Goal: Task Accomplishment & Management: Complete application form

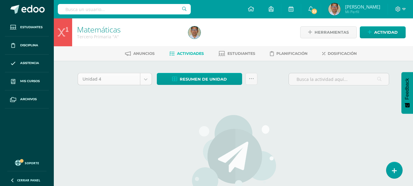
click at [147, 80] on body "Estudiantes Disciplina Asistencia Mis cursos Archivos Soporte Ayuda Reportar un…" at bounding box center [206, 131] width 413 height 263
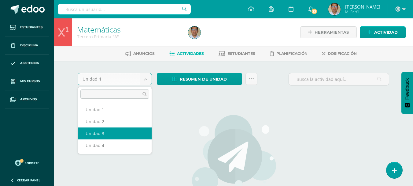
select select "Unidad 3"
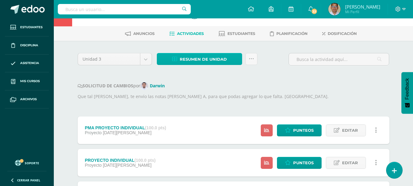
scroll to position [31, 0]
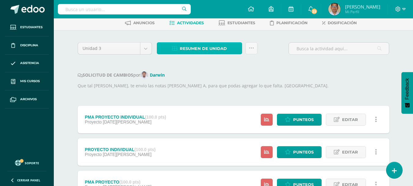
click at [204, 46] on span "Resumen de unidad" at bounding box center [203, 48] width 47 height 11
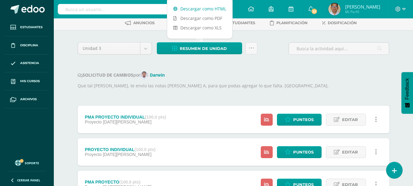
click at [206, 8] on link "Descargar como HTML" at bounding box center [199, 8] width 65 height 9
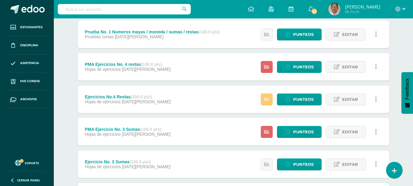
scroll to position [275, 0]
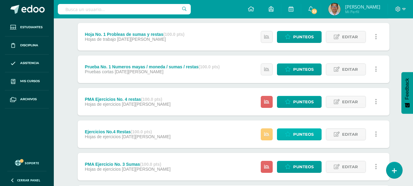
click at [297, 132] on span "Punteos" at bounding box center [303, 133] width 20 height 11
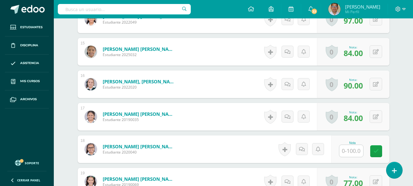
scroll to position [665, 0]
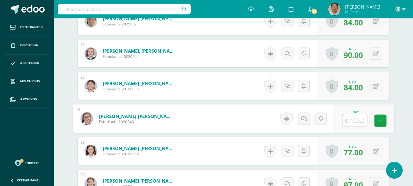
click at [357, 118] on input "text" at bounding box center [355, 120] width 24 height 12
type input "6"
type input "85"
click at [376, 123] on link at bounding box center [380, 120] width 12 height 12
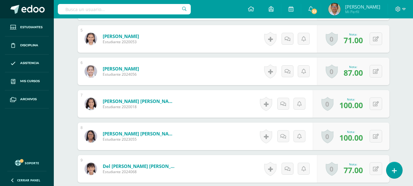
scroll to position [237, 0]
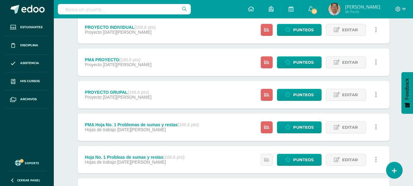
scroll to position [153, 0]
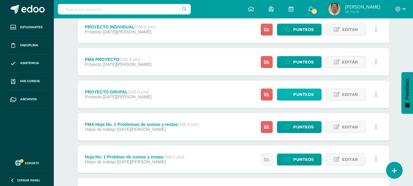
click at [300, 95] on span "Punteos" at bounding box center [303, 94] width 20 height 11
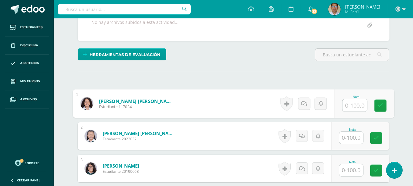
click at [350, 105] on input "text" at bounding box center [355, 105] width 24 height 12
type input "100"
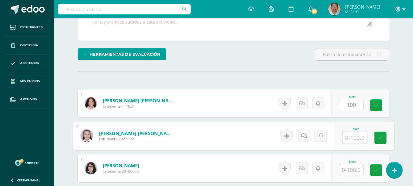
click at [351, 135] on input "text" at bounding box center [355, 137] width 24 height 12
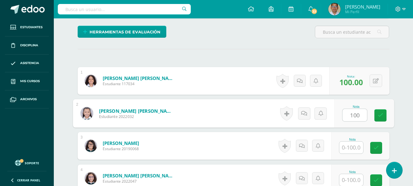
scroll to position [191, 0]
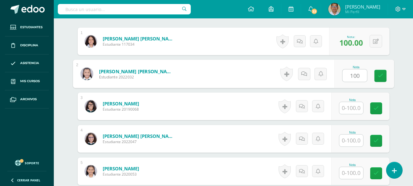
type input "100"
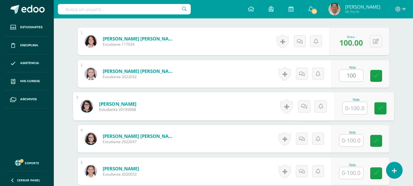
click at [350, 108] on input "text" at bounding box center [355, 108] width 24 height 12
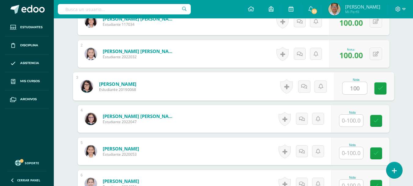
scroll to position [221, 0]
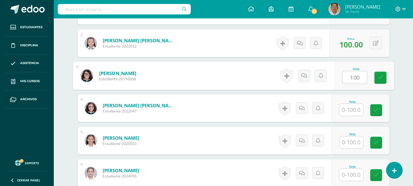
type input "100"
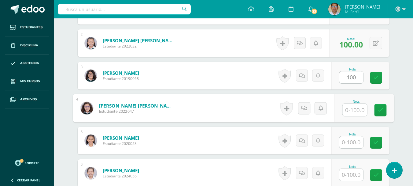
click at [350, 111] on input "text" at bounding box center [355, 110] width 24 height 12
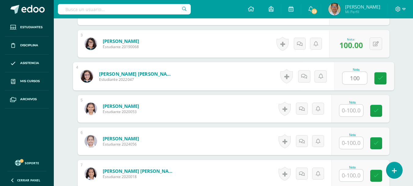
scroll to position [283, 0]
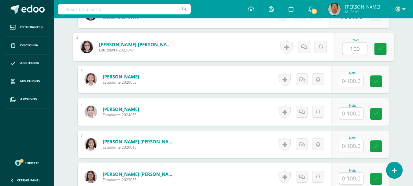
type input "100"
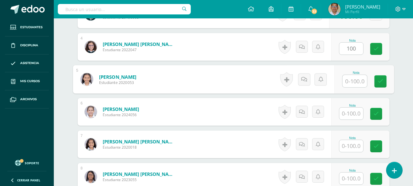
click at [350, 80] on input "text" at bounding box center [355, 81] width 24 height 12
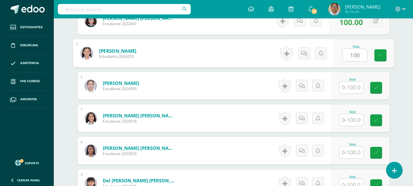
scroll to position [344, 0]
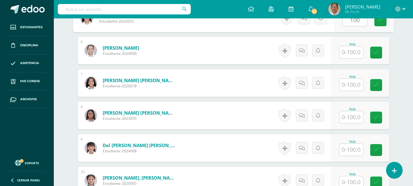
type input "100"
click at [348, 55] on input "text" at bounding box center [352, 52] width 24 height 12
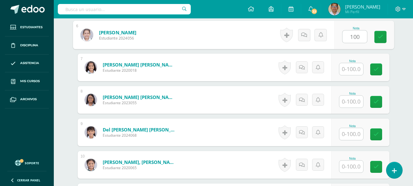
scroll to position [374, 0]
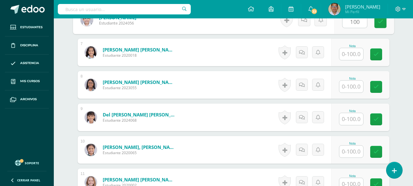
type input "100"
click at [348, 56] on input "text" at bounding box center [352, 54] width 24 height 12
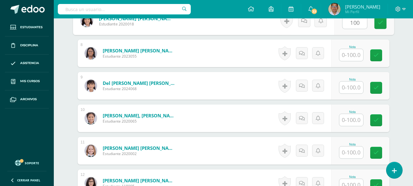
scroll to position [436, 0]
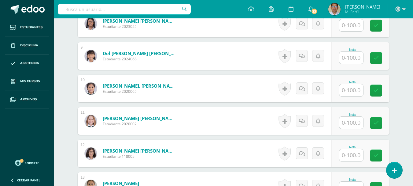
type input "100"
click at [350, 28] on input "text" at bounding box center [355, 25] width 24 height 12
type input "100"
click at [353, 60] on input "text" at bounding box center [352, 58] width 24 height 12
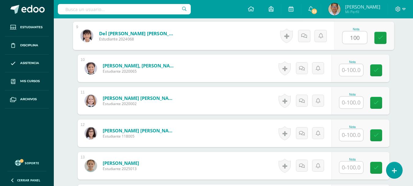
scroll to position [466, 0]
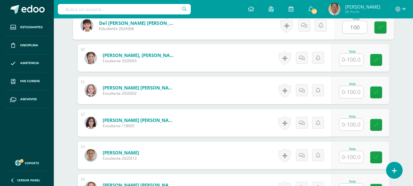
type input "100"
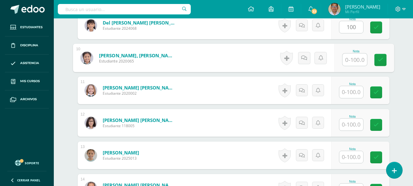
click at [353, 60] on input "text" at bounding box center [355, 60] width 24 height 12
type input "100"
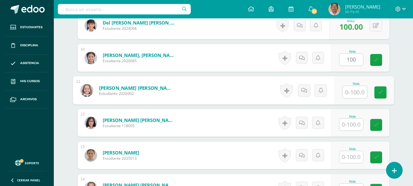
click at [350, 91] on input "text" at bounding box center [355, 92] width 24 height 12
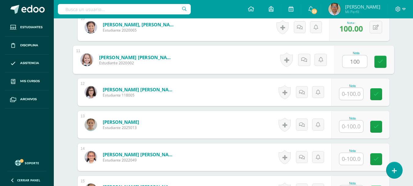
type input "100"
click at [350, 93] on input "text" at bounding box center [352, 94] width 24 height 12
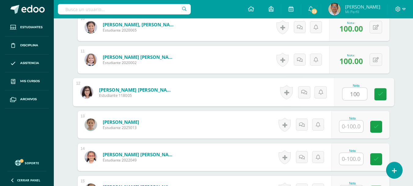
type input "100"
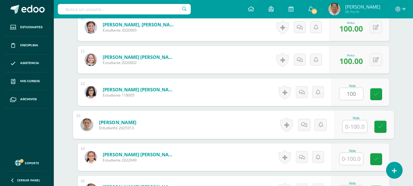
click at [355, 126] on input "text" at bounding box center [355, 126] width 24 height 12
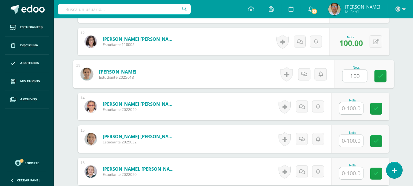
scroll to position [558, 0]
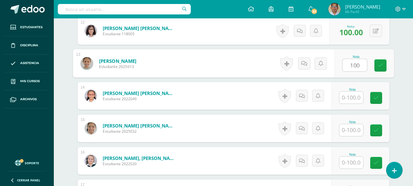
type input "100"
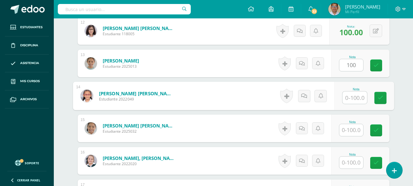
click at [352, 96] on input "text" at bounding box center [355, 97] width 24 height 12
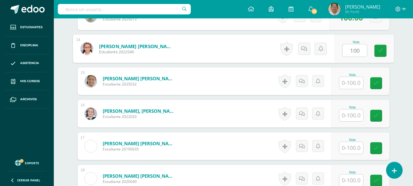
scroll to position [619, 0]
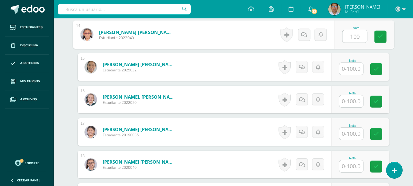
type input "100"
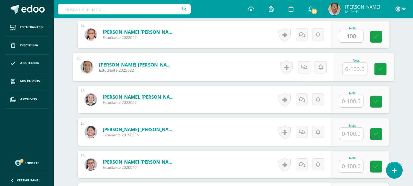
click at [348, 67] on input "text" at bounding box center [355, 69] width 24 height 12
type input "100"
click at [348, 105] on input "text" at bounding box center [352, 101] width 24 height 12
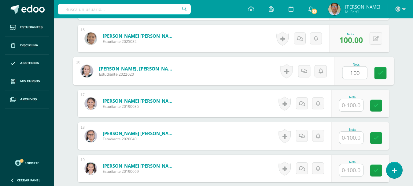
scroll to position [680, 0]
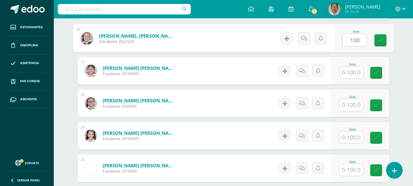
type input "100"
click at [349, 77] on input "text" at bounding box center [352, 72] width 24 height 12
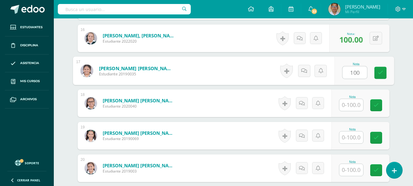
type input "100"
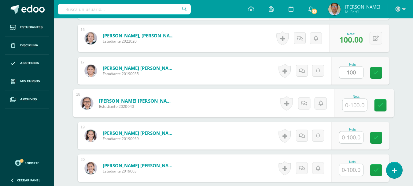
click at [353, 103] on input "text" at bounding box center [355, 105] width 24 height 12
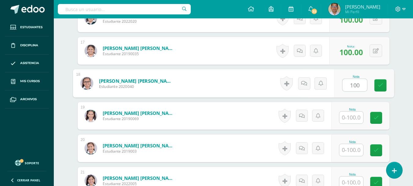
scroll to position [711, 0]
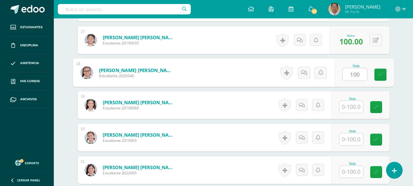
type input "100"
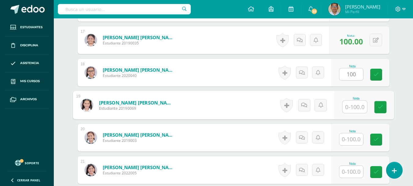
click at [353, 105] on input "text" at bounding box center [355, 107] width 24 height 12
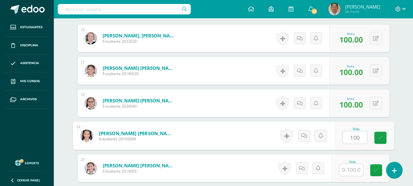
scroll to position [741, 0]
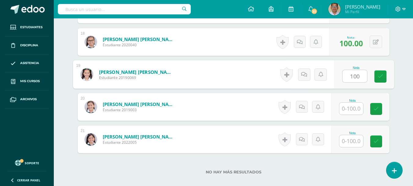
type input "100"
click at [353, 109] on input "text" at bounding box center [352, 108] width 24 height 12
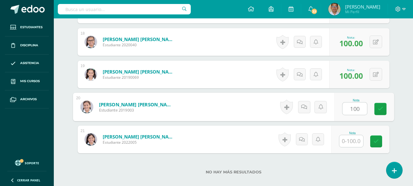
type input "100"
click at [353, 142] on input "text" at bounding box center [352, 141] width 24 height 12
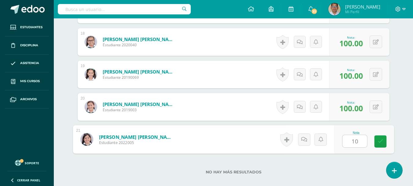
type input "1"
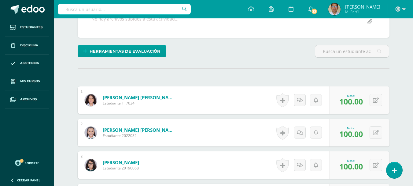
scroll to position [99, 0]
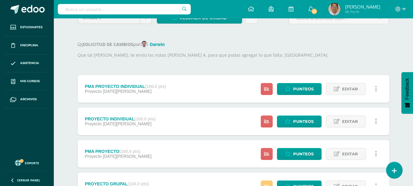
scroll to position [92, 0]
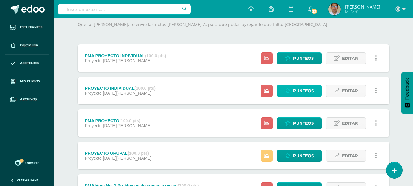
click at [299, 91] on span "Punteos" at bounding box center [303, 90] width 20 height 11
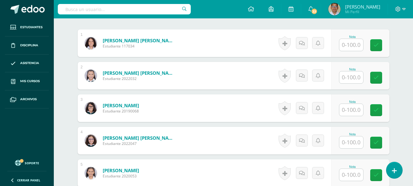
scroll to position [189, 0]
click at [356, 46] on input "text" at bounding box center [352, 45] width 24 height 12
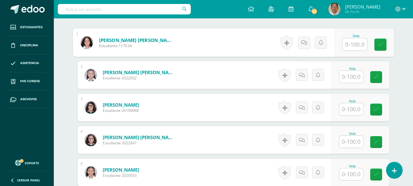
scroll to position [190, 0]
type input "90"
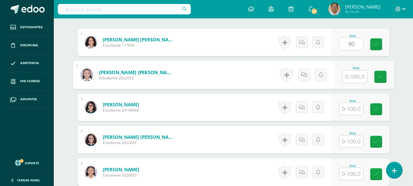
click at [353, 77] on input "text" at bounding box center [355, 76] width 24 height 12
type input "100"
click at [353, 107] on input "text" at bounding box center [352, 109] width 24 height 12
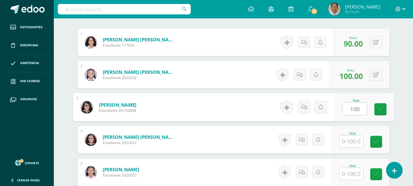
type input "100"
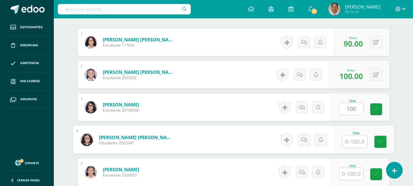
click at [351, 142] on input "text" at bounding box center [355, 141] width 24 height 12
click at [352, 142] on input "text" at bounding box center [355, 141] width 24 height 12
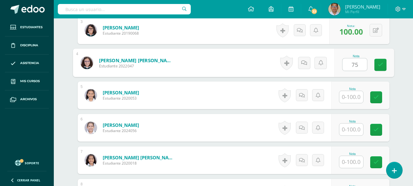
scroll to position [282, 0]
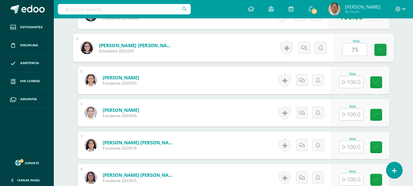
type input "75"
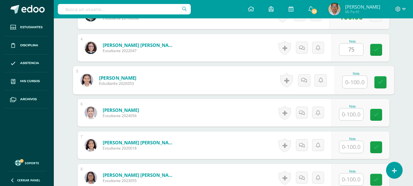
click at [353, 82] on input "text" at bounding box center [355, 82] width 24 height 12
type input "100"
click at [352, 117] on input "text" at bounding box center [352, 114] width 24 height 12
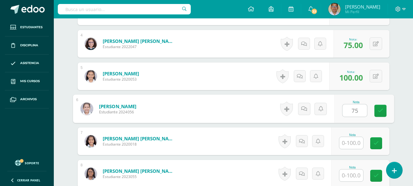
scroll to position [312, 0]
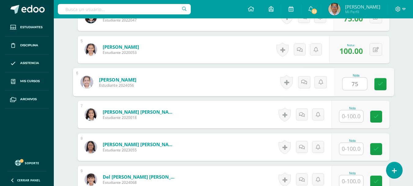
type input "75"
click at [355, 119] on input "text" at bounding box center [352, 116] width 24 height 12
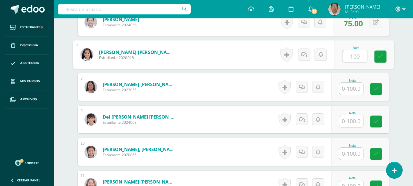
scroll to position [373, 0]
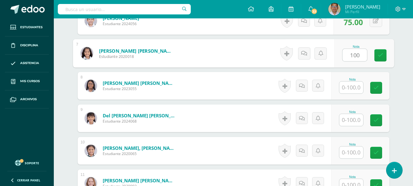
type input "100"
click at [357, 87] on input "text" at bounding box center [352, 87] width 24 height 12
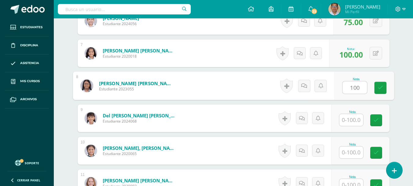
type input "100"
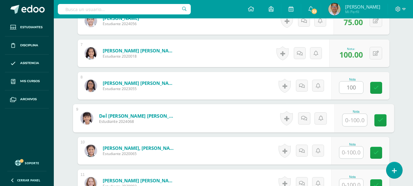
click at [350, 122] on input "text" at bounding box center [355, 120] width 24 height 12
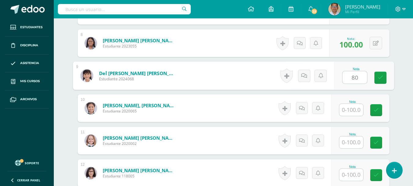
scroll to position [465, 0]
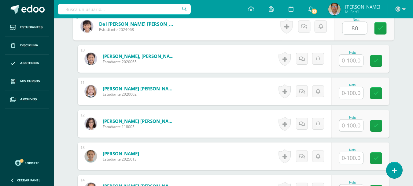
type input "80"
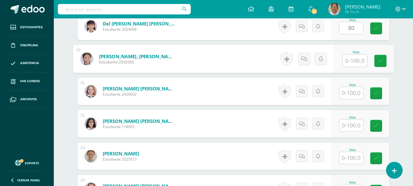
click at [352, 64] on input "text" at bounding box center [355, 60] width 24 height 12
type input "100"
click at [349, 93] on input "text" at bounding box center [352, 93] width 24 height 12
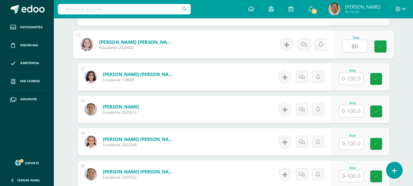
scroll to position [526, 0]
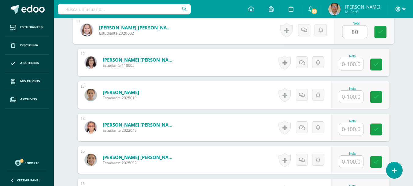
type input "80"
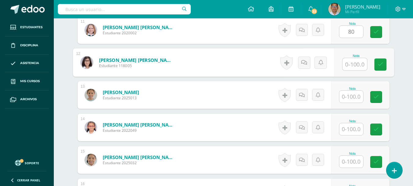
click at [352, 64] on input "text" at bounding box center [355, 64] width 24 height 12
type input "100"
click at [354, 95] on input "text" at bounding box center [352, 97] width 24 height 12
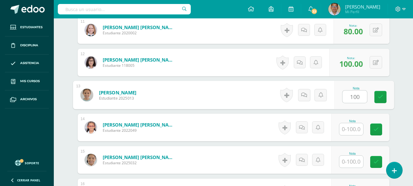
type input "100"
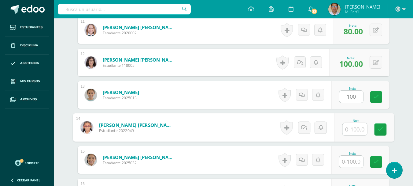
click at [349, 125] on input "text" at bounding box center [355, 129] width 24 height 12
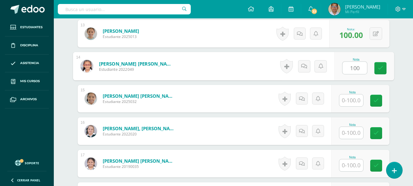
type input "100"
click at [351, 104] on input "text" at bounding box center [352, 100] width 24 height 12
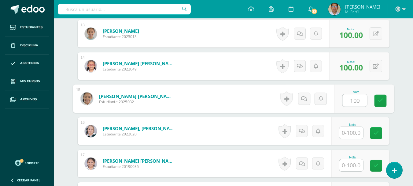
type input "100"
click at [350, 132] on input "text" at bounding box center [352, 133] width 24 height 12
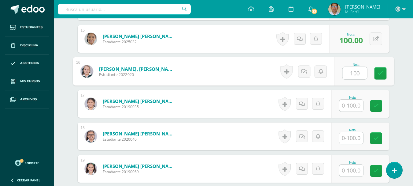
scroll to position [649, 0]
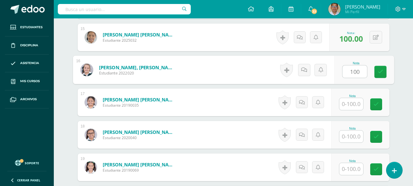
type input "100"
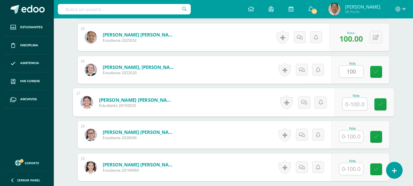
click at [352, 105] on input "text" at bounding box center [355, 104] width 24 height 12
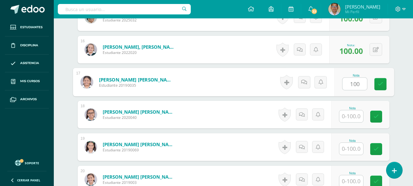
scroll to position [710, 0]
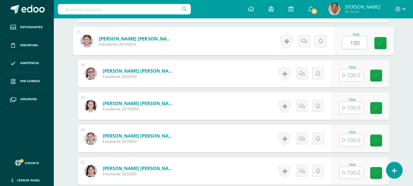
type input "100"
click at [350, 110] on input "text" at bounding box center [352, 108] width 24 height 12
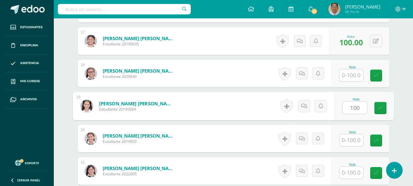
type input "100"
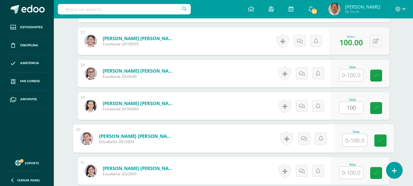
click at [352, 141] on input "text" at bounding box center [355, 140] width 24 height 12
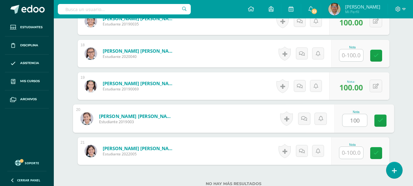
scroll to position [741, 0]
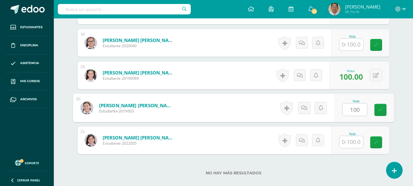
type input "100"
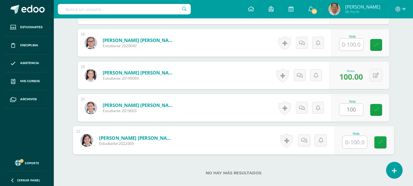
click at [351, 141] on input "text" at bounding box center [355, 142] width 24 height 12
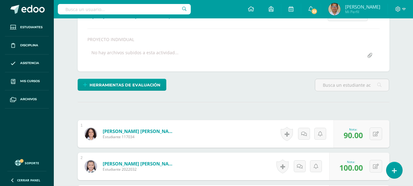
scroll to position [98, 0]
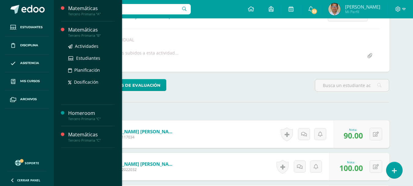
click at [78, 32] on div "Matemáticas" at bounding box center [91, 29] width 46 height 7
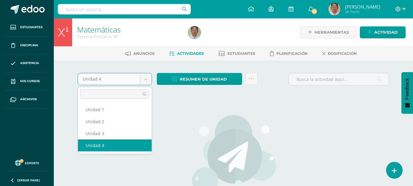
click at [144, 80] on body "Estudiantes Disciplina Asistencia Mis cursos Archivos Soporte Ayuda Reportar un…" at bounding box center [206, 131] width 413 height 263
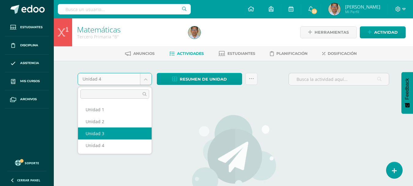
select select "Unidad 3"
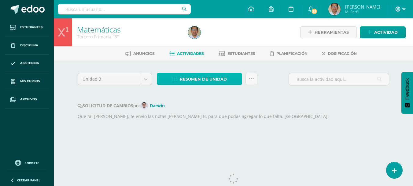
click at [219, 80] on span "Resumen de unidad" at bounding box center [203, 78] width 47 height 11
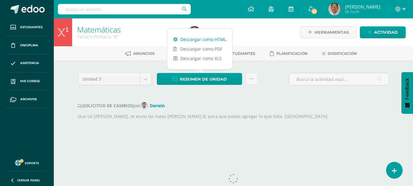
click at [206, 37] on link "Descargar como HTML" at bounding box center [199, 39] width 65 height 9
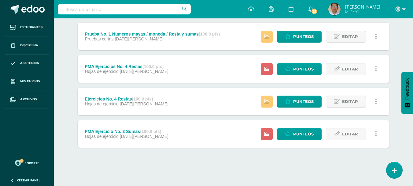
scroll to position [308, 0]
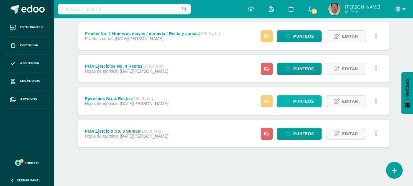
click at [300, 98] on span "Punteos" at bounding box center [303, 100] width 20 height 11
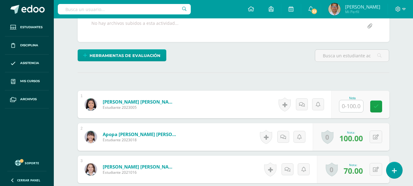
scroll to position [128, 0]
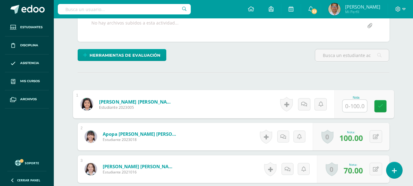
click at [345, 103] on input "text" at bounding box center [355, 106] width 24 height 12
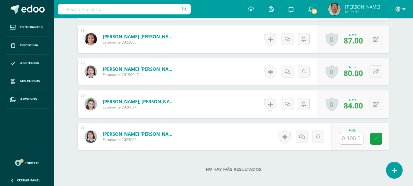
scroll to position [745, 0]
type input "87"
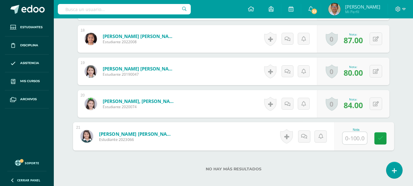
click at [355, 134] on input "text" at bounding box center [355, 138] width 24 height 12
type input "77"
click at [380, 140] on icon at bounding box center [381, 138] width 6 height 5
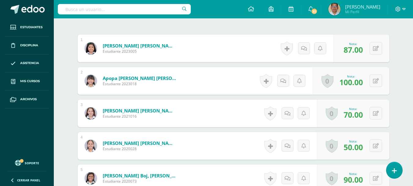
scroll to position [255, 0]
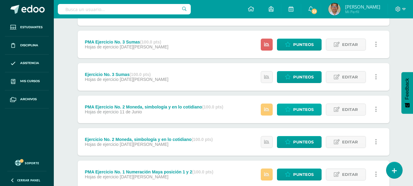
scroll to position [398, 0]
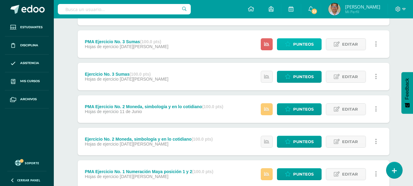
click at [298, 43] on span "Punteos" at bounding box center [303, 44] width 20 height 11
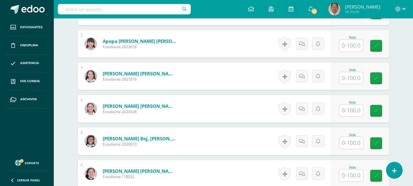
scroll to position [221, 0]
click at [360, 111] on input "text" at bounding box center [352, 110] width 24 height 12
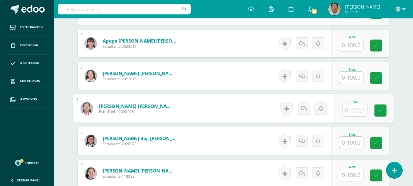
scroll to position [221, 0]
type input "58"
click at [382, 113] on link at bounding box center [380, 110] width 12 height 12
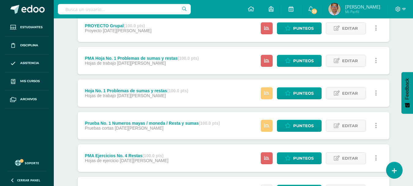
scroll to position [217, 0]
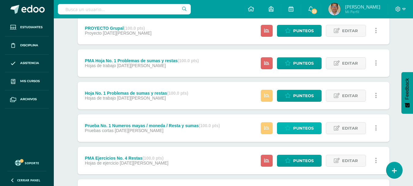
click at [293, 127] on link "Punteos" at bounding box center [299, 128] width 45 height 12
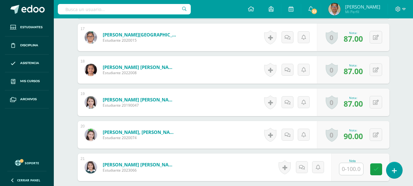
scroll to position [775, 0]
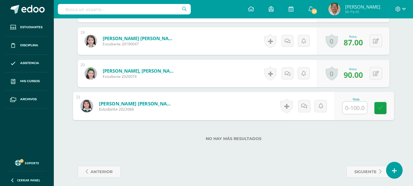
click at [347, 108] on input "text" at bounding box center [355, 108] width 24 height 12
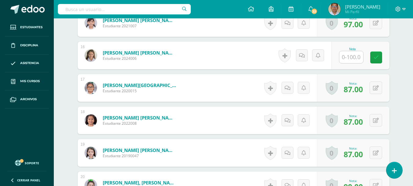
scroll to position [652, 0]
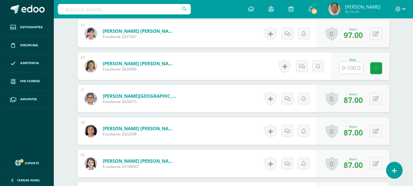
type input "87"
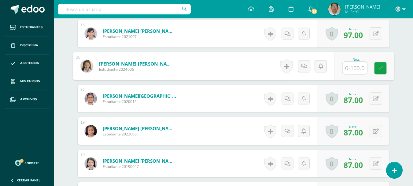
click at [354, 70] on input "text" at bounding box center [355, 68] width 24 height 12
type input "70"
click at [375, 68] on link at bounding box center [380, 68] width 12 height 12
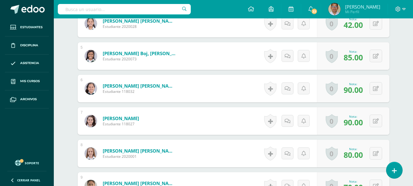
scroll to position [255, 0]
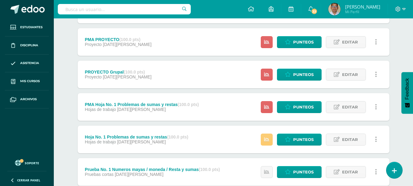
scroll to position [214, 0]
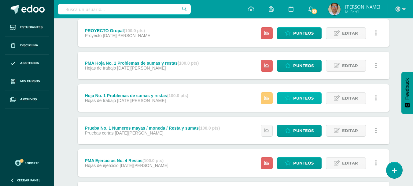
click at [306, 100] on span "Punteos" at bounding box center [303, 97] width 20 height 11
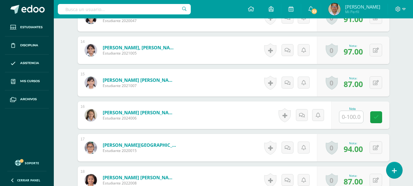
scroll to position [599, 0]
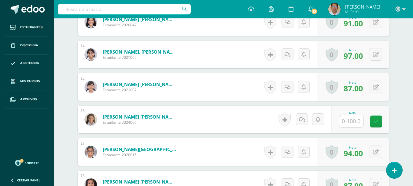
click at [346, 122] on input "text" at bounding box center [352, 121] width 24 height 12
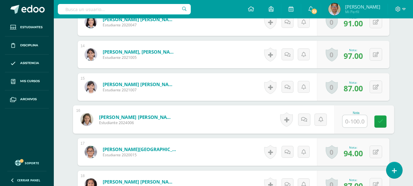
scroll to position [600, 0]
type input "66"
click at [379, 126] on link at bounding box center [380, 121] width 12 height 12
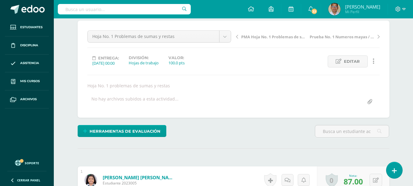
scroll to position [49, 0]
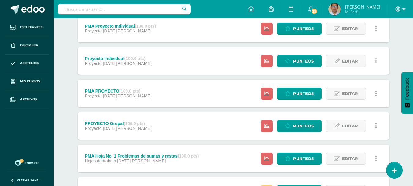
scroll to position [122, 0]
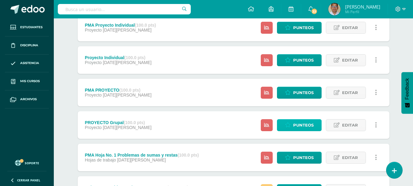
click at [303, 125] on span "Punteos" at bounding box center [303, 124] width 20 height 11
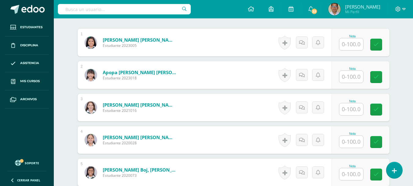
scroll to position [190, 0]
click at [356, 47] on input "text" at bounding box center [352, 44] width 24 height 12
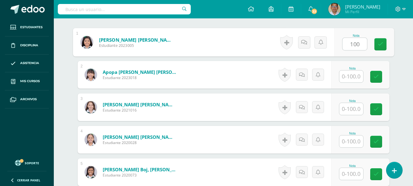
type input "100"
click at [354, 79] on input "text" at bounding box center [352, 76] width 24 height 12
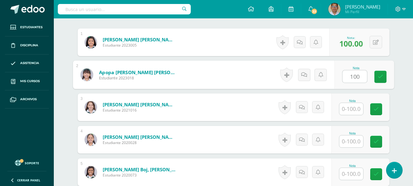
type input "100"
click at [349, 110] on input "text" at bounding box center [352, 109] width 24 height 12
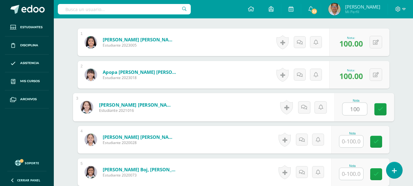
type input "100"
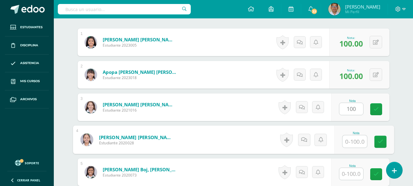
click at [350, 139] on input "text" at bounding box center [355, 141] width 24 height 12
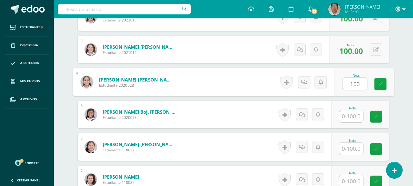
scroll to position [251, 0]
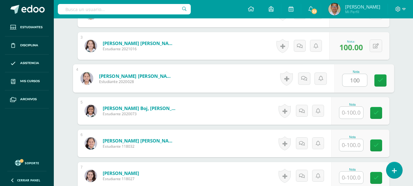
type input "100"
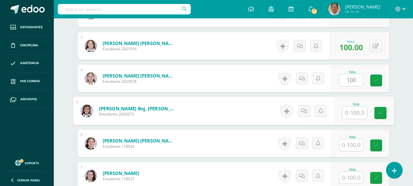
click at [351, 117] on input "text" at bounding box center [355, 112] width 24 height 12
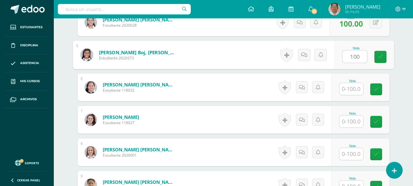
scroll to position [312, 0]
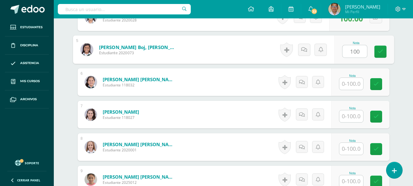
type input "100"
click at [349, 87] on input "text" at bounding box center [352, 84] width 24 height 12
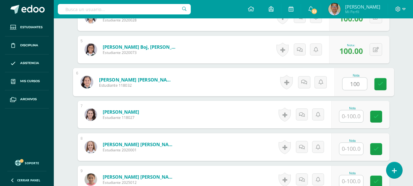
scroll to position [373, 0]
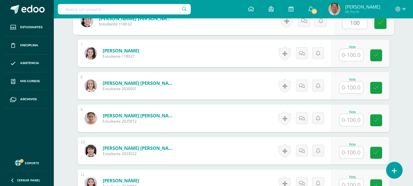
type input "100"
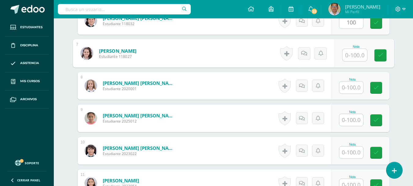
click at [350, 59] on input "text" at bounding box center [355, 55] width 24 height 12
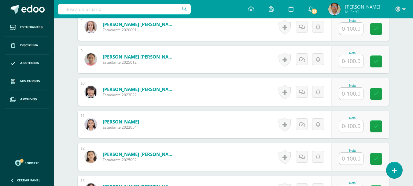
scroll to position [435, 0]
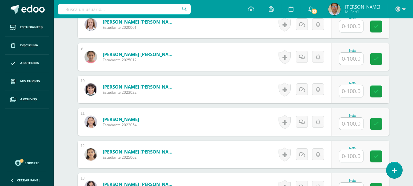
type input "100"
click at [349, 29] on input "text" at bounding box center [352, 26] width 24 height 12
type input "100"
click at [358, 63] on input "text" at bounding box center [352, 59] width 24 height 12
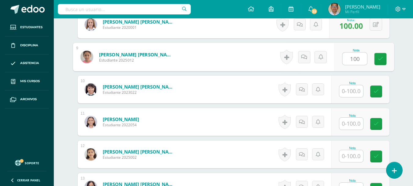
type input "100"
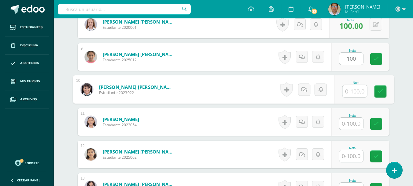
click at [356, 94] on input "text" at bounding box center [355, 91] width 24 height 12
type input "100"
click at [355, 122] on input "text" at bounding box center [352, 123] width 24 height 12
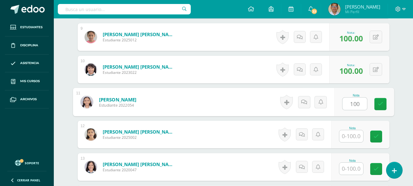
scroll to position [465, 0]
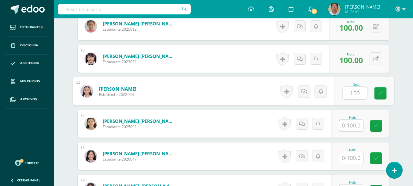
type input "100"
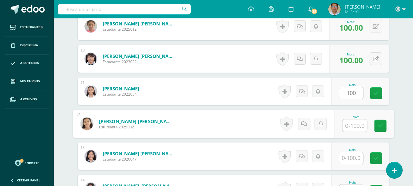
click at [355, 123] on input "text" at bounding box center [355, 125] width 24 height 12
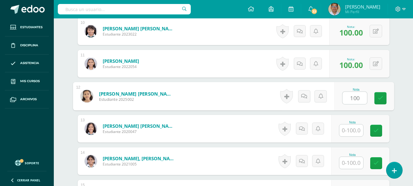
scroll to position [526, 0]
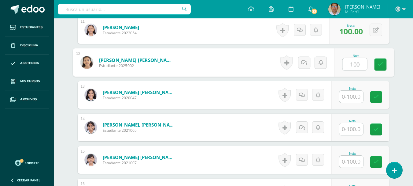
type input "100"
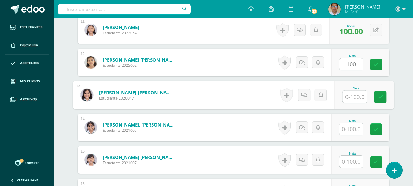
click at [352, 102] on input "text" at bounding box center [355, 97] width 24 height 12
type input "100"
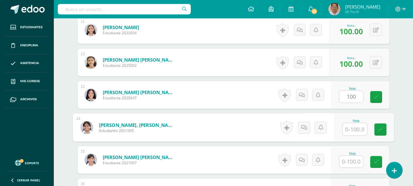
click at [352, 128] on input "text" at bounding box center [355, 129] width 24 height 12
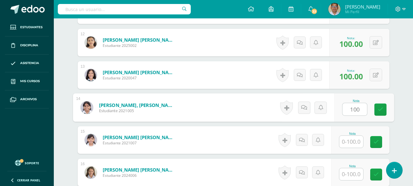
scroll to position [557, 0]
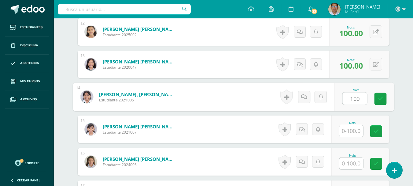
type input "100"
click at [352, 131] on input "text" at bounding box center [352, 131] width 24 height 12
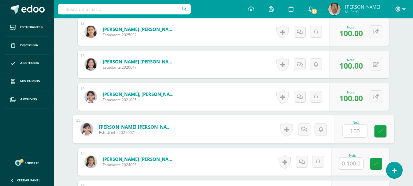
scroll to position [618, 0]
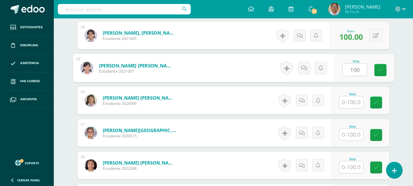
type input "100"
click at [351, 102] on input "text" at bounding box center [352, 102] width 24 height 12
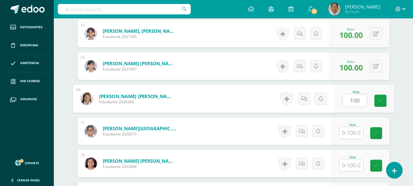
scroll to position [649, 0]
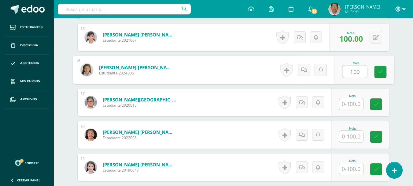
type input "100"
click at [351, 102] on input "text" at bounding box center [352, 104] width 24 height 12
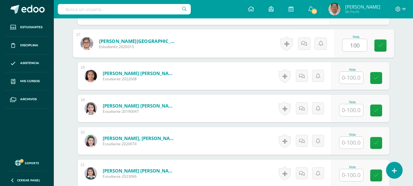
scroll to position [710, 0]
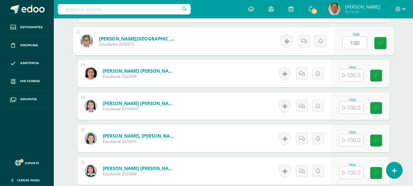
type input "100"
click at [352, 73] on input "text" at bounding box center [352, 75] width 24 height 12
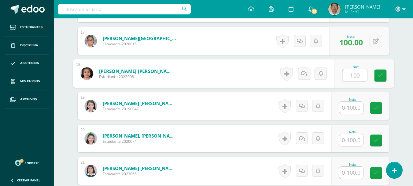
type input "100"
click at [355, 108] on input "text" at bounding box center [352, 108] width 24 height 12
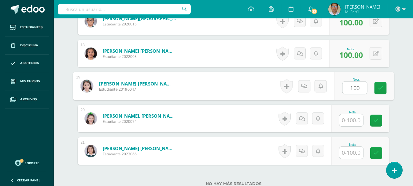
scroll to position [741, 0]
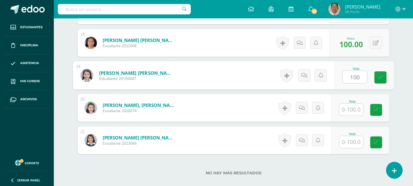
type input "100"
click at [355, 108] on input "text" at bounding box center [352, 109] width 24 height 12
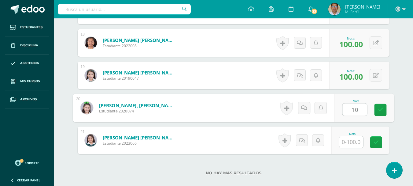
type input "100"
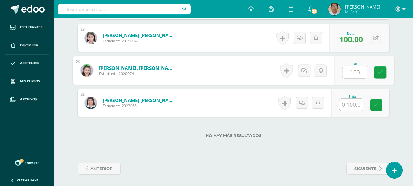
scroll to position [779, 0]
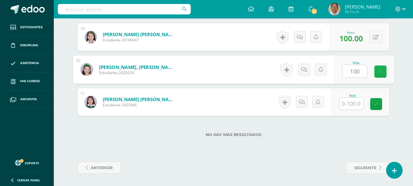
click at [376, 72] on link at bounding box center [380, 71] width 12 height 12
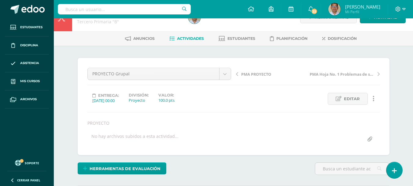
scroll to position [14, 0]
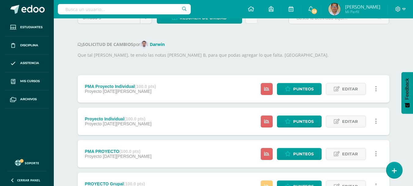
scroll to position [122, 0]
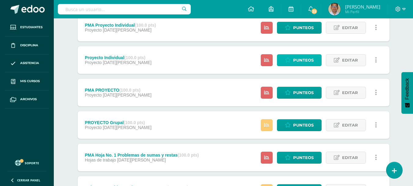
click at [298, 58] on span "Punteos" at bounding box center [303, 59] width 20 height 11
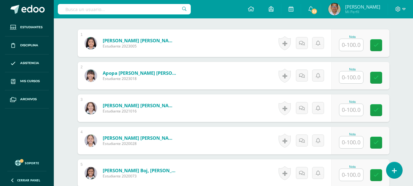
scroll to position [189, 0]
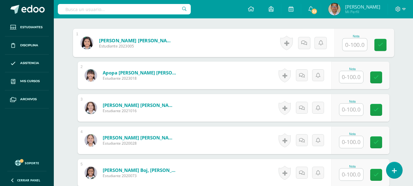
click at [355, 47] on input "text" at bounding box center [355, 45] width 24 height 12
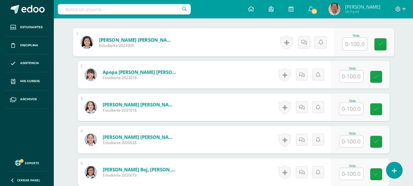
click at [355, 45] on input "text" at bounding box center [355, 44] width 24 height 12
type input "80"
click at [354, 76] on input "text" at bounding box center [352, 76] width 24 height 12
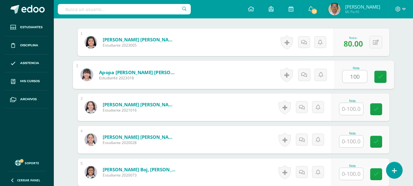
type input "100"
click at [354, 106] on input "text" at bounding box center [352, 109] width 24 height 12
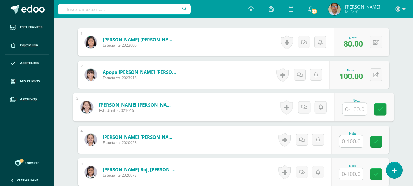
click at [353, 108] on input "text" at bounding box center [355, 109] width 24 height 12
type input "85"
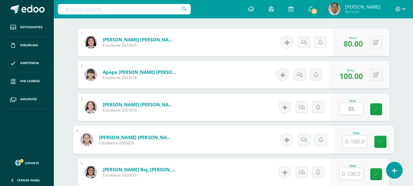
click at [351, 139] on input "text" at bounding box center [355, 141] width 24 height 12
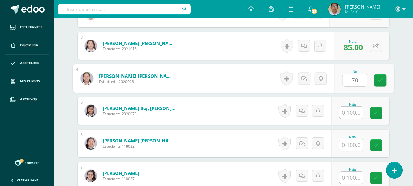
type input "70"
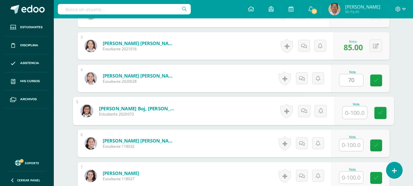
click at [350, 110] on input "text" at bounding box center [355, 112] width 24 height 12
click at [350, 112] on input "text" at bounding box center [355, 112] width 24 height 12
type input "100"
click at [352, 143] on input "text" at bounding box center [352, 145] width 24 height 12
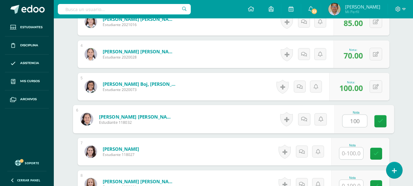
scroll to position [312, 0]
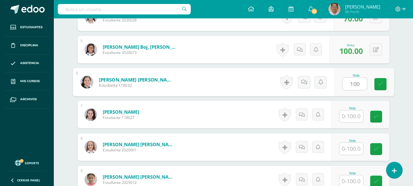
type input "100"
click at [352, 114] on input "text" at bounding box center [352, 116] width 24 height 12
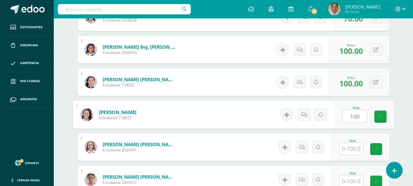
type input "100"
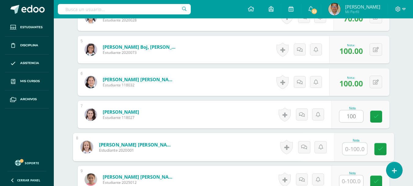
click at [352, 153] on input "text" at bounding box center [355, 149] width 24 height 12
click at [352, 149] on input "text" at bounding box center [355, 149] width 24 height 12
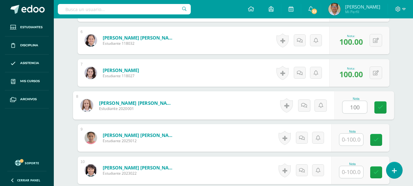
scroll to position [404, 0]
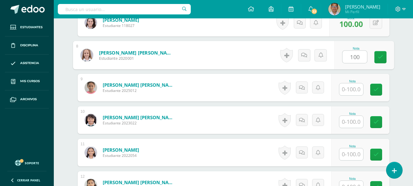
type input "100"
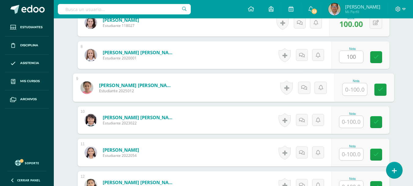
click at [351, 89] on input "text" at bounding box center [355, 89] width 24 height 12
click at [351, 90] on input "text" at bounding box center [355, 89] width 24 height 12
type input "100"
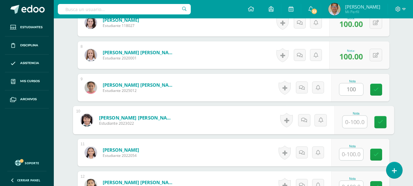
click at [351, 127] on input "text" at bounding box center [355, 122] width 24 height 12
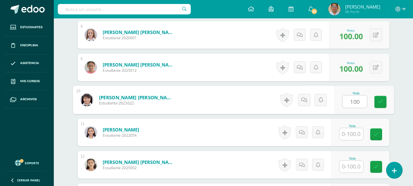
scroll to position [435, 0]
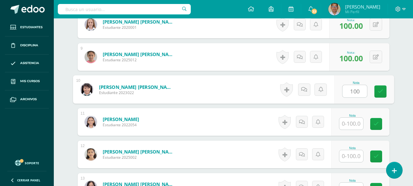
type input "100"
click at [350, 127] on input "text" at bounding box center [352, 123] width 24 height 12
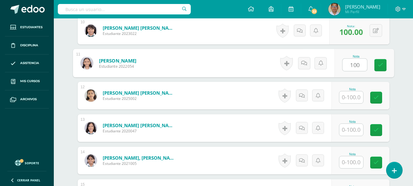
scroll to position [496, 0]
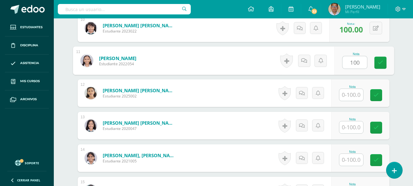
type input "100"
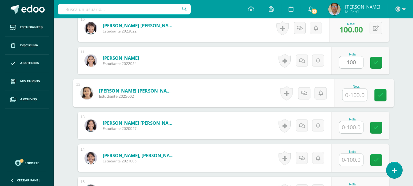
click at [355, 93] on input "text" at bounding box center [355, 95] width 24 height 12
click at [352, 95] on input "text" at bounding box center [355, 95] width 24 height 12
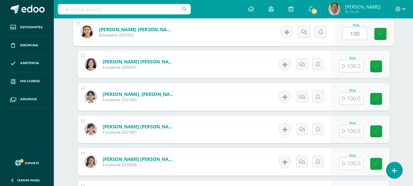
type input "100"
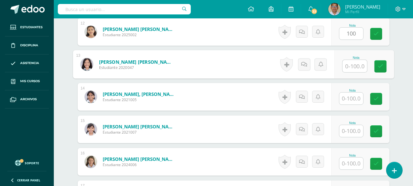
click at [352, 67] on input "text" at bounding box center [355, 66] width 24 height 12
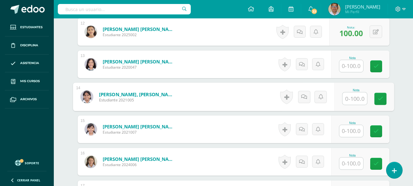
click at [353, 99] on input "text" at bounding box center [355, 98] width 24 height 12
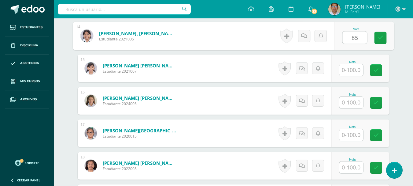
scroll to position [618, 0]
type input "85"
click at [348, 73] on input "text" at bounding box center [352, 70] width 24 height 12
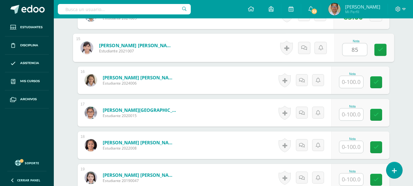
scroll to position [649, 0]
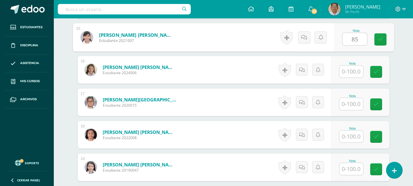
type input "85"
click at [352, 71] on input "text" at bounding box center [352, 71] width 24 height 12
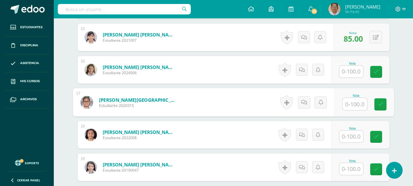
click at [353, 109] on input "text" at bounding box center [355, 104] width 24 height 12
type input "7"
type input "100"
click at [353, 135] on input "text" at bounding box center [352, 136] width 24 height 12
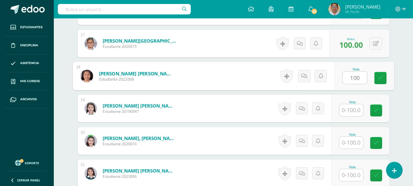
scroll to position [710, 0]
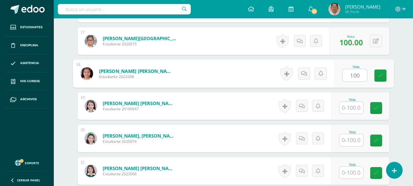
type input "100"
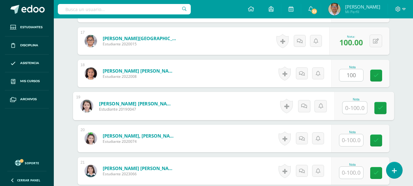
click at [352, 110] on input "text" at bounding box center [355, 108] width 24 height 12
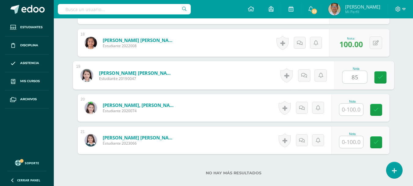
type input "85"
click at [352, 107] on input "text" at bounding box center [352, 109] width 24 height 12
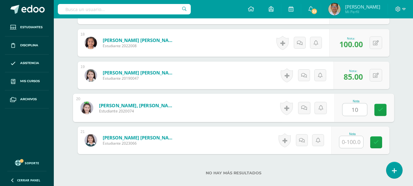
type input "100"
click at [380, 108] on icon at bounding box center [381, 109] width 6 height 5
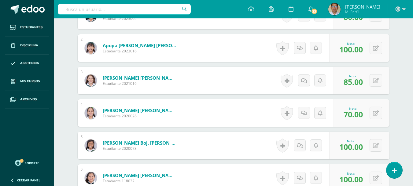
scroll to position [190, 0]
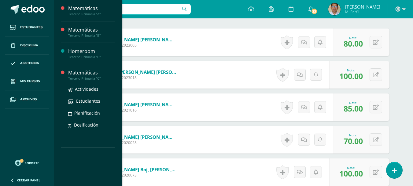
click at [93, 77] on div "Tercero Primaria "C"" at bounding box center [91, 78] width 46 height 4
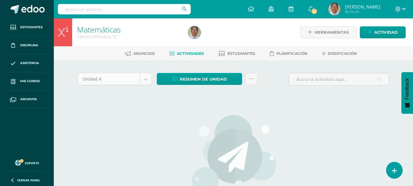
click at [146, 79] on body "Estudiantes Disciplina Asistencia Mis cursos Archivos Soporte Ayuda Reportar un…" at bounding box center [206, 131] width 413 height 263
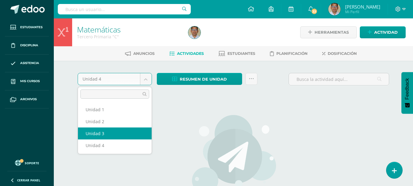
select select "Unidad 3"
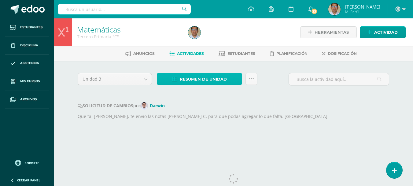
click at [203, 79] on span "Resumen de unidad" at bounding box center [203, 78] width 47 height 11
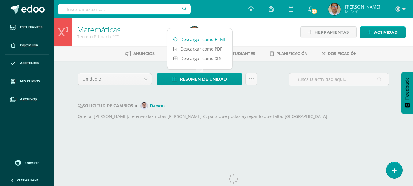
click at [208, 39] on link "Descargar como HTML" at bounding box center [199, 39] width 65 height 9
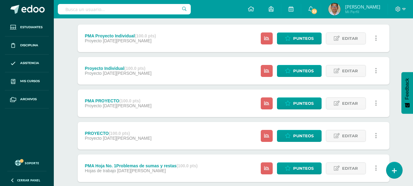
scroll to position [122, 0]
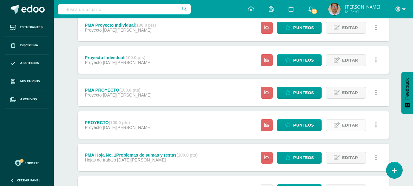
click at [354, 124] on span "Editar" at bounding box center [350, 124] width 16 height 11
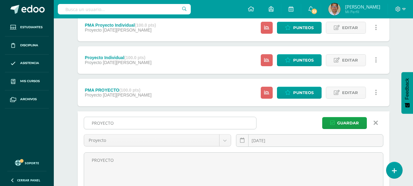
click at [151, 126] on input "PROYECTO" at bounding box center [170, 123] width 172 height 12
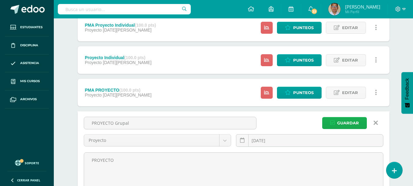
type input "PROYECTO Grupal"
click at [345, 119] on span "Guardar" at bounding box center [348, 122] width 22 height 11
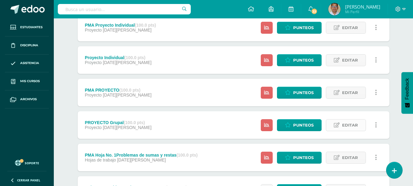
scroll to position [92, 0]
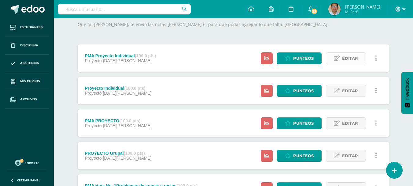
click at [345, 56] on span "Editar" at bounding box center [350, 58] width 16 height 11
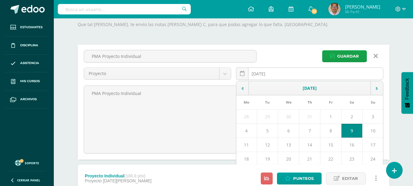
click at [307, 71] on input "[DATE]" at bounding box center [309, 74] width 147 height 12
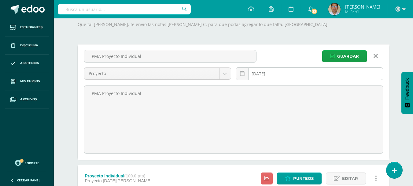
click at [302, 73] on input "[DATE]" at bounding box center [309, 74] width 147 height 12
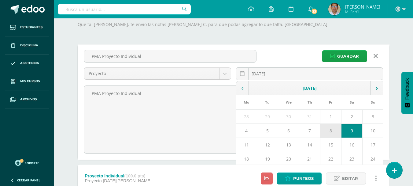
click at [335, 132] on td "8" at bounding box center [331, 130] width 21 height 14
type input "2025-08-08"
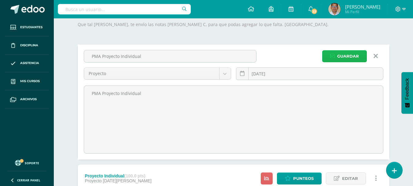
click at [348, 51] on span "Guardar" at bounding box center [348, 55] width 22 height 11
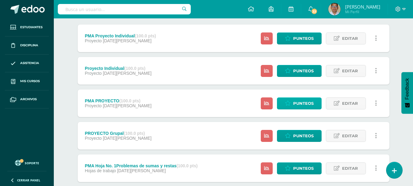
scroll to position [122, 0]
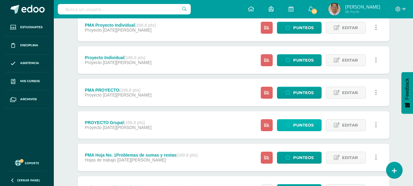
click at [300, 124] on span "Punteos" at bounding box center [303, 124] width 20 height 11
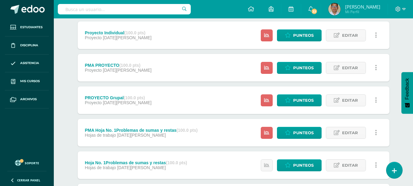
scroll to position [153, 0]
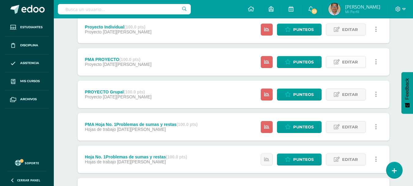
click at [348, 62] on span "Editar" at bounding box center [350, 61] width 16 height 11
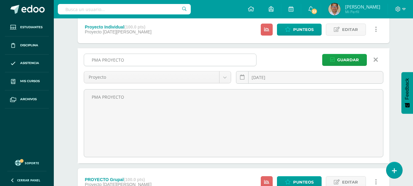
click at [167, 62] on input "PMA PROYECTO" at bounding box center [170, 60] width 172 height 12
type input "PMA PROYECTO GRUPAL"
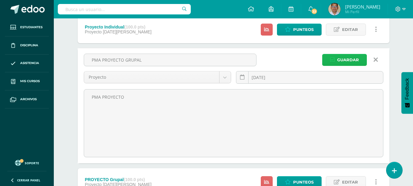
click at [347, 59] on span "Guardar" at bounding box center [348, 59] width 22 height 11
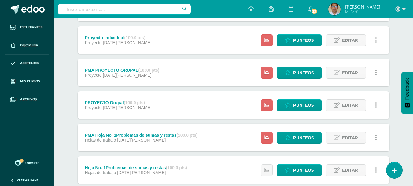
scroll to position [153, 0]
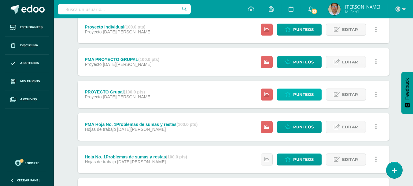
click at [310, 93] on span "Punteos" at bounding box center [303, 94] width 20 height 11
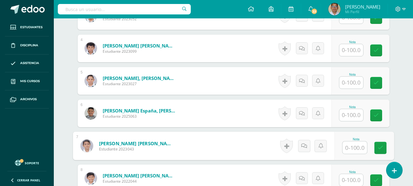
scroll to position [281, 0]
click at [350, 143] on input "text" at bounding box center [355, 147] width 24 height 12
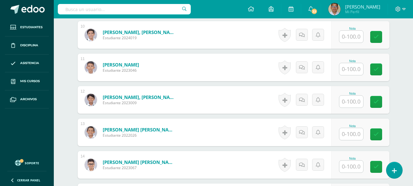
scroll to position [617, 0]
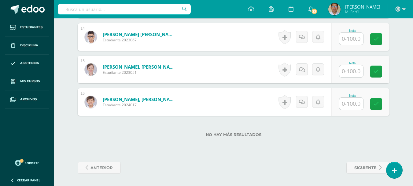
type input "80"
click at [354, 104] on input "text" at bounding box center [352, 104] width 24 height 12
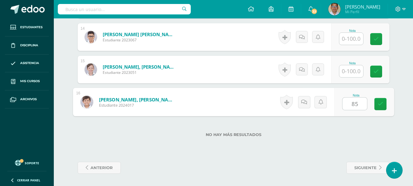
type input "85"
click at [315, 117] on div "No hay más resultados" at bounding box center [234, 130] width 312 height 28
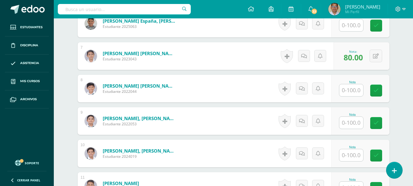
scroll to position [372, 0]
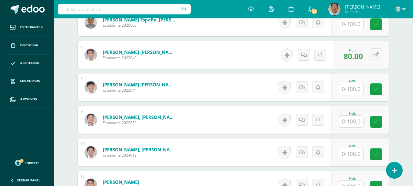
click at [351, 90] on input "text" at bounding box center [352, 89] width 24 height 12
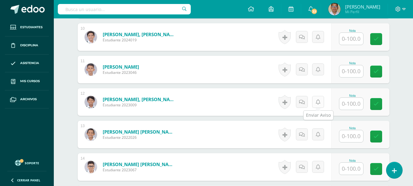
scroll to position [433, 0]
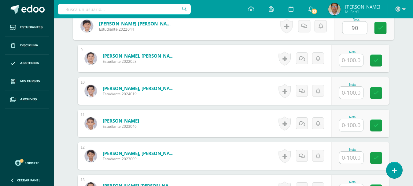
type input "90"
click at [351, 91] on input "text" at bounding box center [352, 93] width 24 height 12
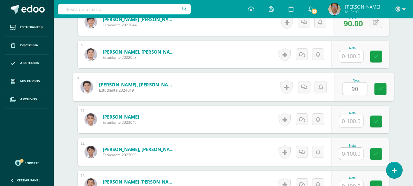
scroll to position [464, 0]
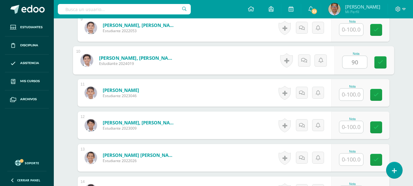
type input "90"
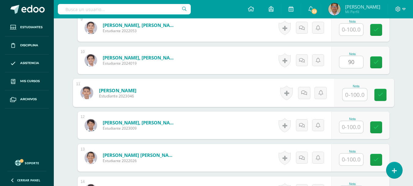
click at [353, 95] on input "text" at bounding box center [355, 94] width 24 height 12
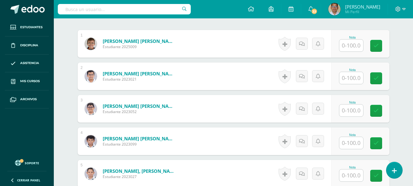
scroll to position [158, 0]
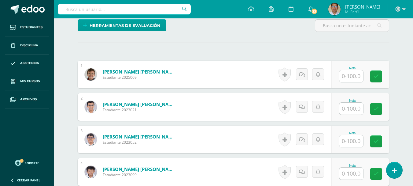
type input "90"
click at [355, 73] on input "text" at bounding box center [355, 76] width 24 height 12
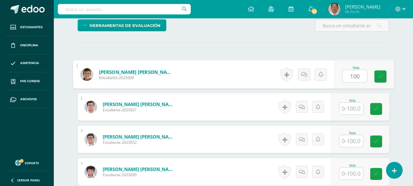
type input "100"
click at [353, 110] on input "text" at bounding box center [352, 108] width 24 height 12
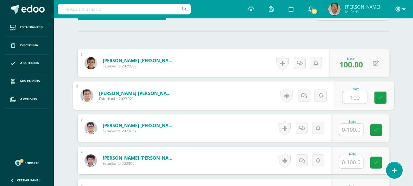
scroll to position [188, 0]
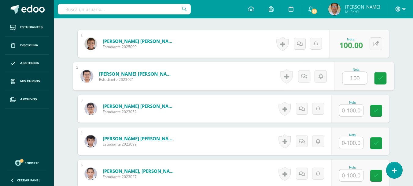
type input "100"
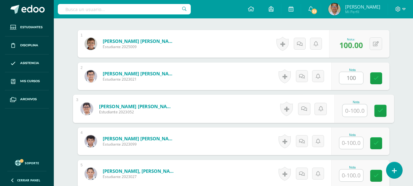
click at [353, 110] on input "text" at bounding box center [355, 110] width 24 height 12
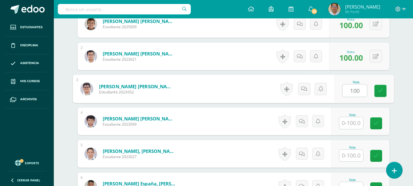
scroll to position [219, 0]
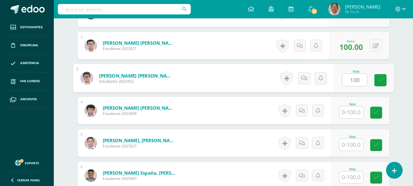
type input "100"
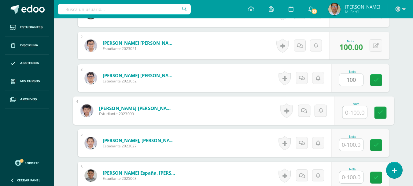
click at [354, 110] on input "text" at bounding box center [355, 112] width 24 height 12
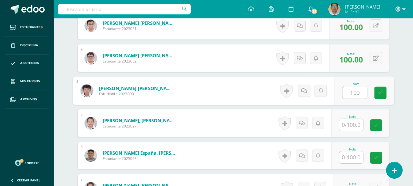
scroll to position [250, 0]
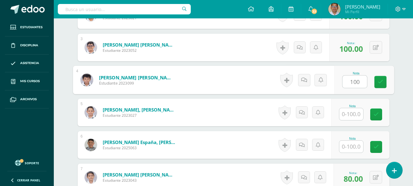
type input "100"
click at [354, 110] on input "text" at bounding box center [352, 114] width 24 height 12
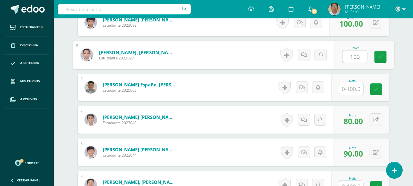
scroll to position [311, 0]
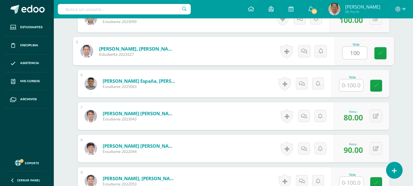
type input "100"
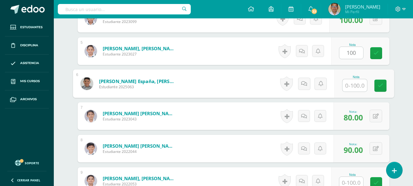
click at [355, 84] on input "text" at bounding box center [355, 85] width 24 height 12
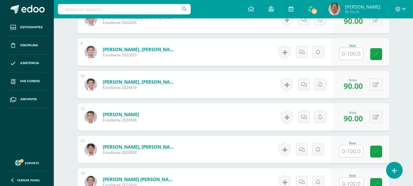
scroll to position [403, 0]
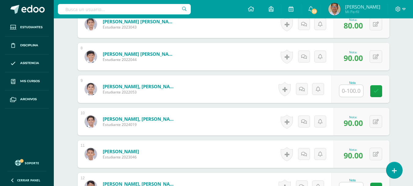
type input "100"
click at [355, 84] on div "Nota" at bounding box center [352, 82] width 27 height 3
click at [355, 91] on input "text" at bounding box center [352, 91] width 24 height 12
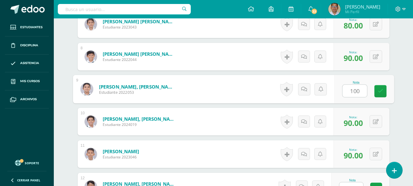
scroll to position [464, 0]
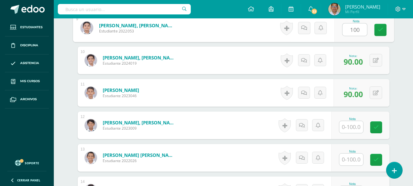
type input "100"
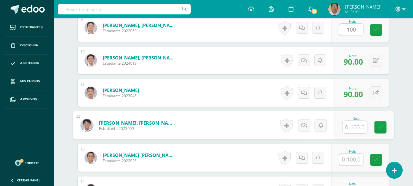
click at [356, 125] on input "text" at bounding box center [355, 127] width 24 height 12
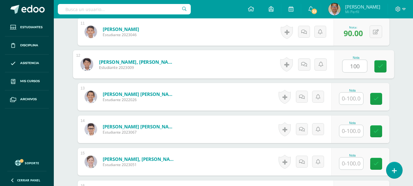
scroll to position [525, 0]
type input "100"
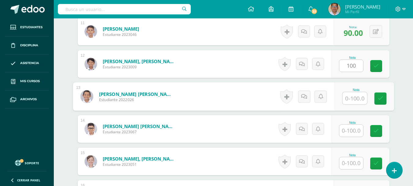
click at [355, 100] on input "text" at bounding box center [355, 98] width 24 height 12
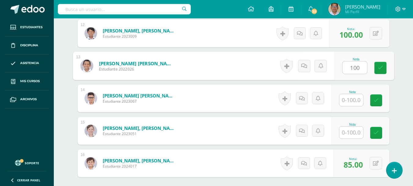
scroll to position [586, 0]
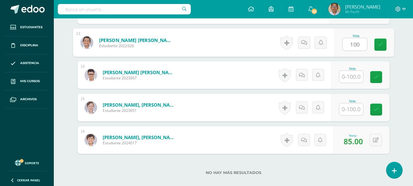
type input "100"
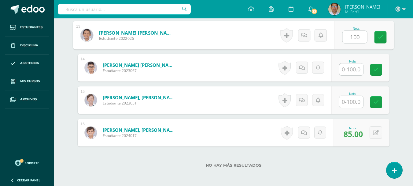
click at [355, 101] on input "text" at bounding box center [352, 102] width 24 height 12
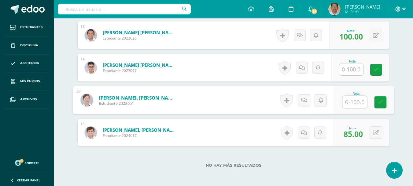
click at [349, 68] on input "text" at bounding box center [352, 69] width 24 height 12
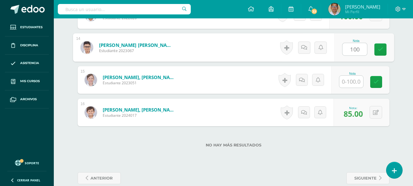
scroll to position [617, 0]
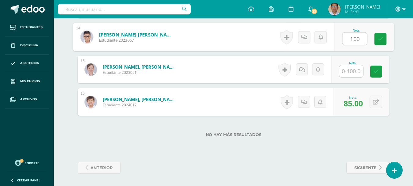
type input "100"
click at [349, 74] on input "text" at bounding box center [352, 71] width 24 height 12
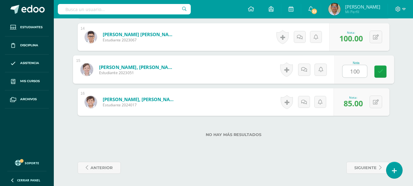
type input "100"
click at [326, 130] on div "No hay más resultados" at bounding box center [234, 130] width 312 height 28
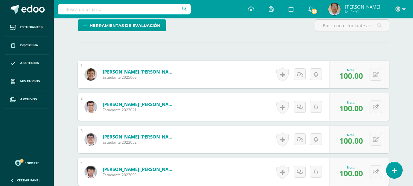
scroll to position [35, 0]
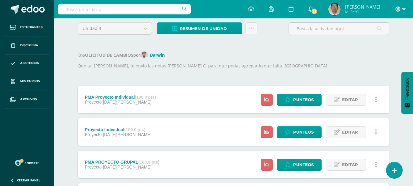
scroll to position [61, 0]
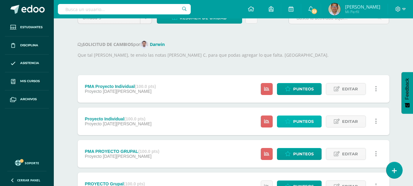
click at [299, 123] on span "Punteos" at bounding box center [303, 121] width 20 height 11
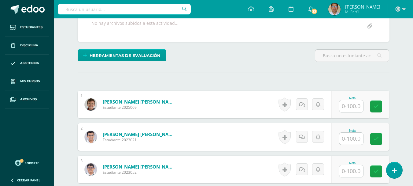
click at [359, 106] on input "text" at bounding box center [352, 106] width 24 height 12
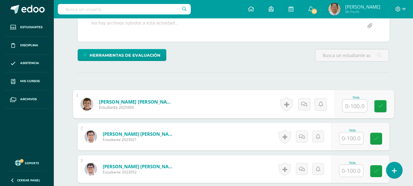
scroll to position [128, 0]
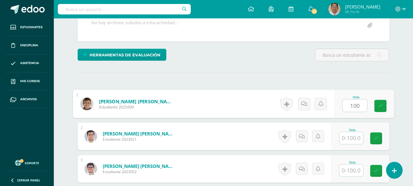
type input "100"
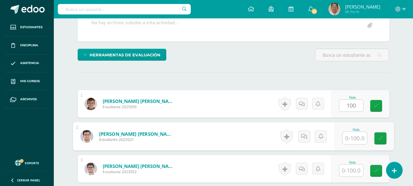
click at [353, 136] on input "text" at bounding box center [355, 138] width 24 height 12
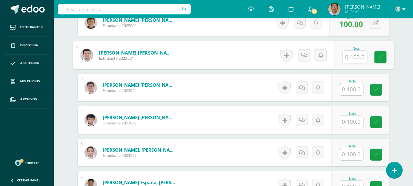
scroll to position [220, 0]
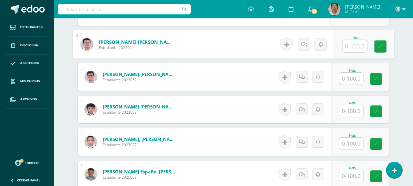
click at [349, 140] on input "text" at bounding box center [352, 143] width 24 height 12
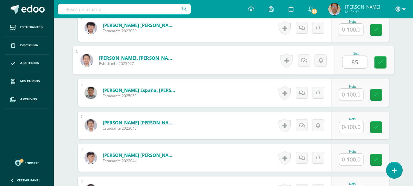
scroll to position [312, 0]
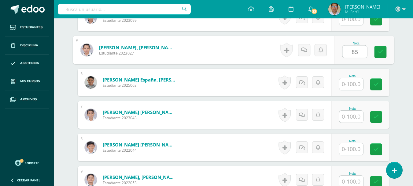
type input "85"
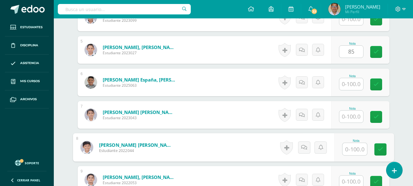
click at [357, 147] on input "text" at bounding box center [355, 149] width 24 height 12
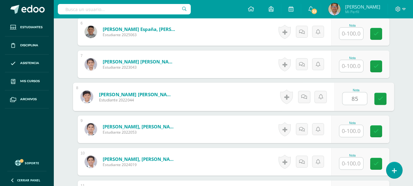
scroll to position [373, 0]
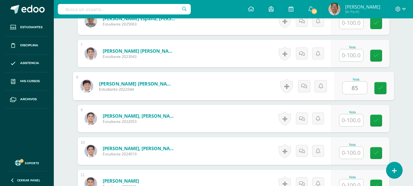
type input "85"
click at [356, 121] on input "text" at bounding box center [352, 120] width 24 height 12
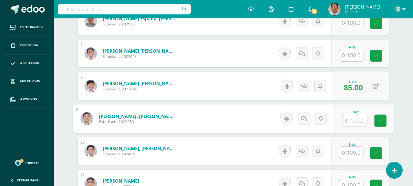
type input "6"
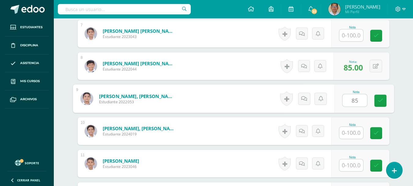
scroll to position [404, 0]
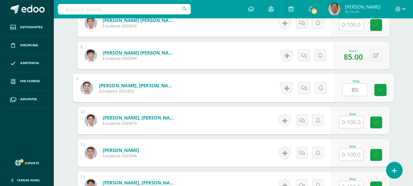
type input "85"
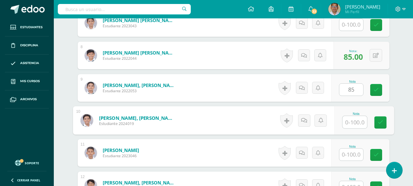
click at [355, 122] on input "text" at bounding box center [355, 122] width 24 height 12
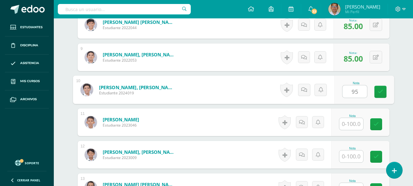
scroll to position [465, 0]
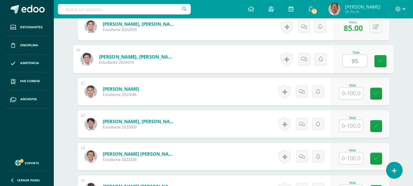
type input "95"
click at [351, 94] on input "text" at bounding box center [352, 93] width 24 height 12
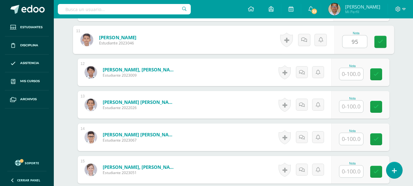
scroll to position [526, 0]
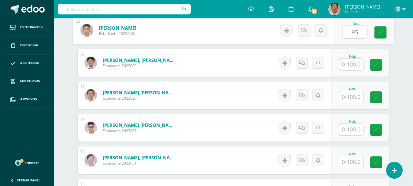
type input "95"
click at [350, 66] on input "text" at bounding box center [352, 64] width 24 height 12
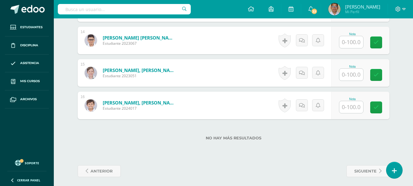
scroll to position [617, 0]
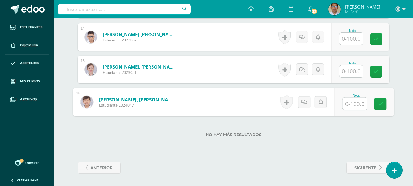
click at [348, 106] on input "text" at bounding box center [355, 104] width 24 height 12
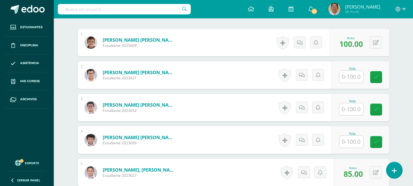
scroll to position [188, 0]
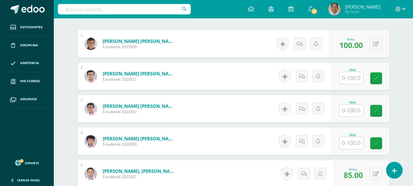
type input "75"
click at [351, 77] on input "text" at bounding box center [352, 78] width 24 height 12
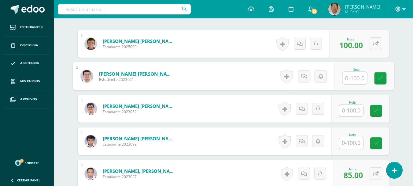
click at [351, 77] on input "text" at bounding box center [355, 78] width 24 height 12
type input "100"
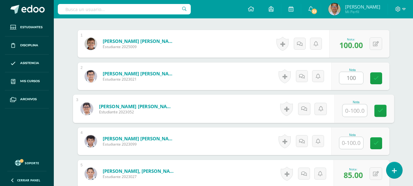
click at [355, 110] on input "text" at bounding box center [355, 110] width 24 height 12
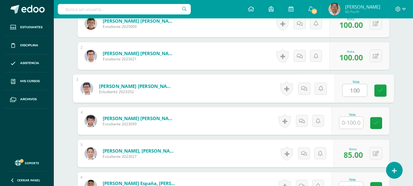
scroll to position [219, 0]
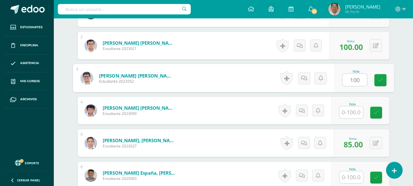
type input "100"
click at [355, 108] on input "text" at bounding box center [352, 112] width 24 height 12
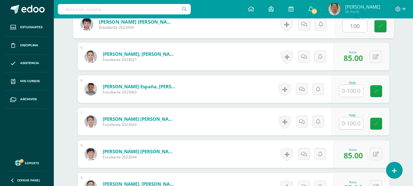
scroll to position [311, 0]
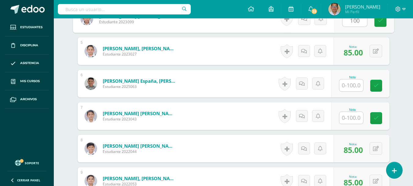
type input "100"
click at [355, 90] on input "text" at bounding box center [352, 85] width 24 height 12
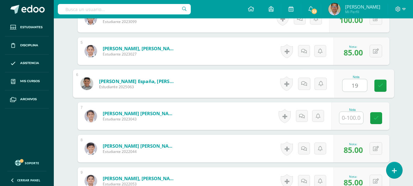
type input "1"
type input "90"
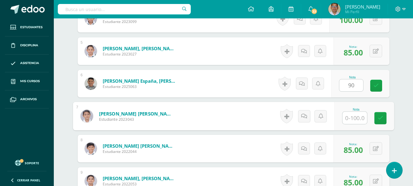
click at [354, 115] on input "text" at bounding box center [355, 118] width 24 height 12
click at [354, 114] on input "text" at bounding box center [355, 118] width 24 height 12
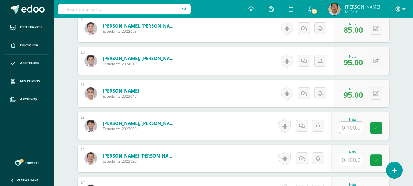
scroll to position [464, 0]
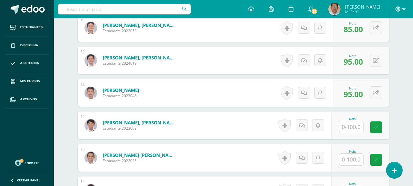
type input "80"
click at [356, 123] on input "text" at bounding box center [355, 127] width 24 height 12
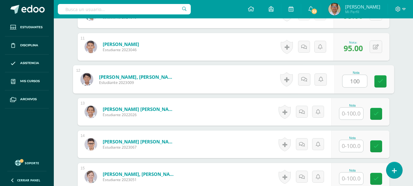
scroll to position [525, 0]
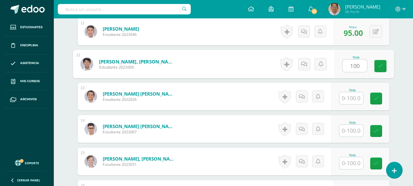
type input "100"
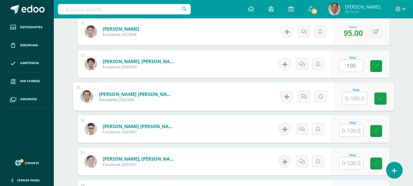
click at [352, 98] on input "text" at bounding box center [355, 98] width 24 height 12
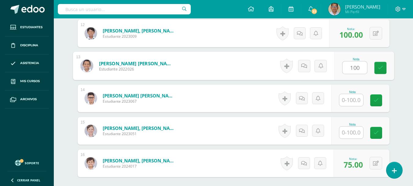
type input "100"
click at [352, 102] on input "text" at bounding box center [352, 100] width 24 height 12
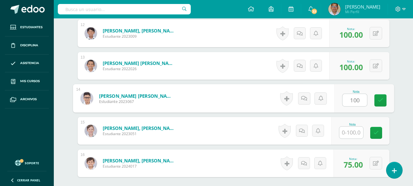
type input "100"
click at [354, 132] on input "text" at bounding box center [352, 132] width 24 height 12
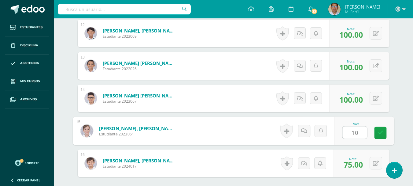
type input "100"
click at [379, 131] on icon at bounding box center [381, 132] width 6 height 5
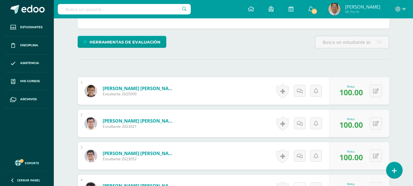
scroll to position [66, 0]
